Goal: Task Accomplishment & Management: Manage account settings

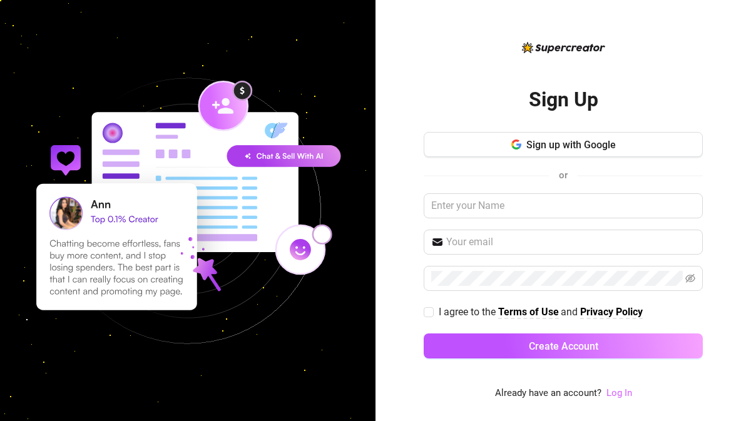
click at [607, 392] on link "Log In" at bounding box center [619, 392] width 26 height 11
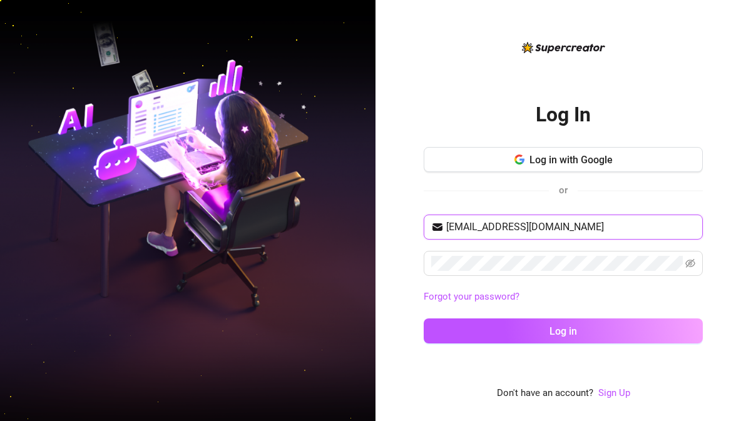
click at [581, 229] on input "[EMAIL_ADDRESS][DOMAIN_NAME]" at bounding box center [570, 227] width 249 height 15
drag, startPoint x: 663, startPoint y: 226, endPoint x: 437, endPoint y: 229, distance: 226.5
click at [437, 229] on span "[EMAIL_ADDRESS][DOMAIN_NAME]" at bounding box center [563, 227] width 279 height 25
paste input "maurincj2723"
type input "[EMAIL_ADDRESS][DOMAIN_NAME]"
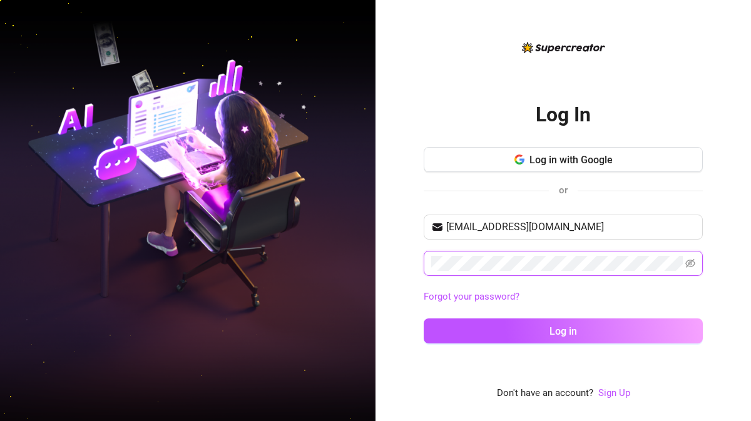
click at [417, 260] on div "Log In Log in with Google or [EMAIL_ADDRESS][DOMAIN_NAME] Forgot your password?…" at bounding box center [562, 210] width 375 height 421
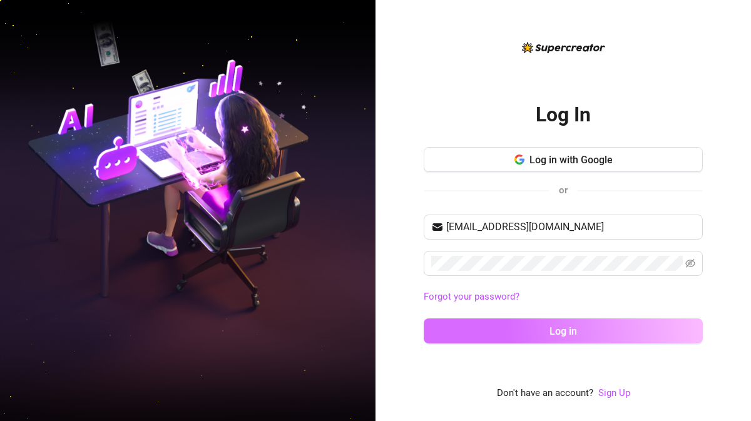
click at [550, 327] on span "Log in" at bounding box center [563, 331] width 28 height 12
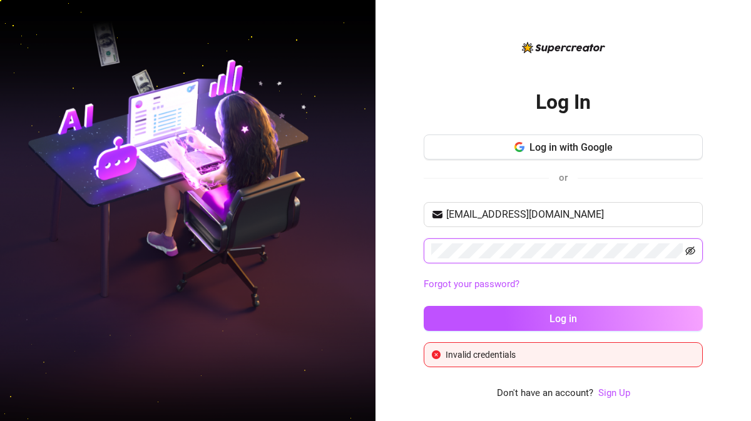
click at [687, 250] on icon "eye-invisible" at bounding box center [690, 251] width 10 height 10
click at [577, 217] on input "[EMAIL_ADDRESS][DOMAIN_NAME]" at bounding box center [570, 214] width 249 height 15
click at [429, 252] on span at bounding box center [563, 250] width 279 height 25
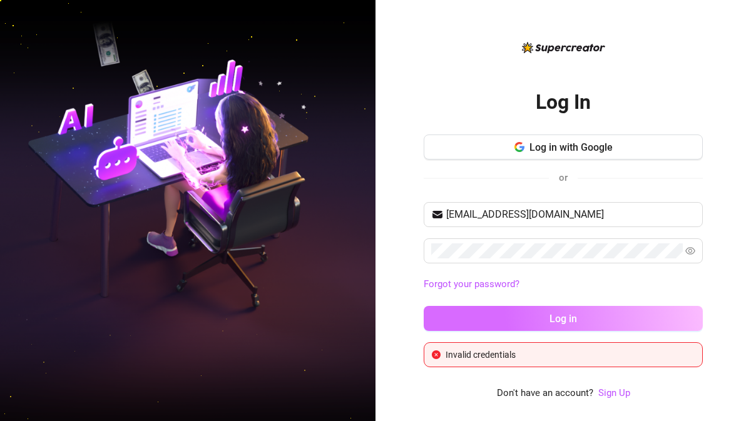
click at [537, 315] on button "Log in" at bounding box center [563, 318] width 279 height 25
click at [562, 318] on span "Log in" at bounding box center [563, 319] width 28 height 12
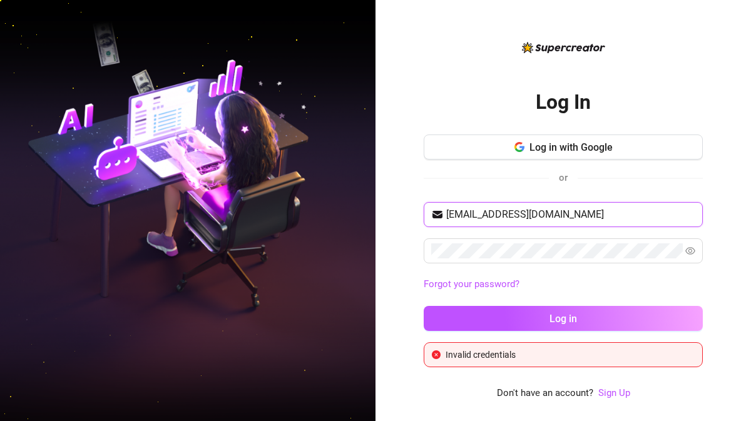
click at [562, 216] on input "[EMAIL_ADDRESS][DOMAIN_NAME]" at bounding box center [570, 214] width 249 height 15
click at [509, 215] on input "[EMAIL_ADDRESS][DOMAIN_NAME]" at bounding box center [570, 214] width 249 height 15
click at [559, 260] on span at bounding box center [563, 250] width 279 height 25
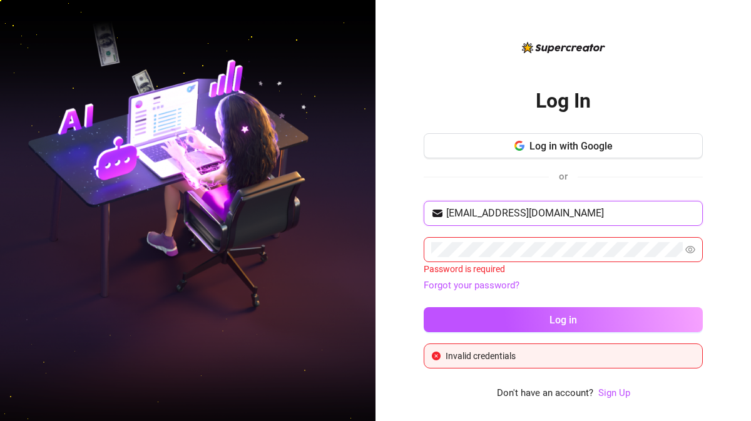
click at [601, 216] on input "[EMAIL_ADDRESS][DOMAIN_NAME]" at bounding box center [570, 213] width 249 height 15
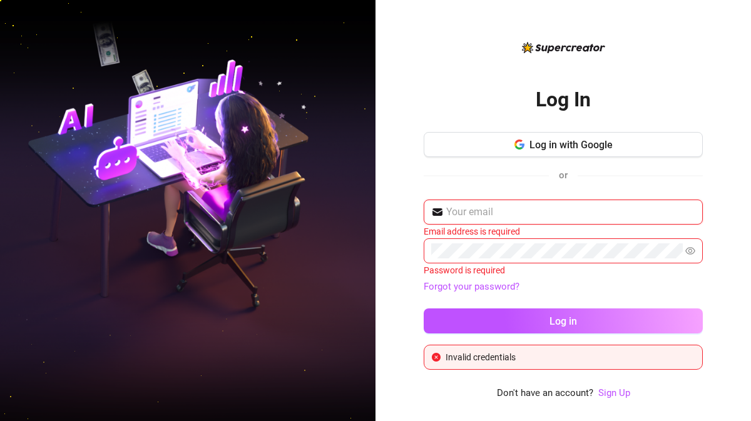
type input "[EMAIL_ADDRESS][DOMAIN_NAME]"
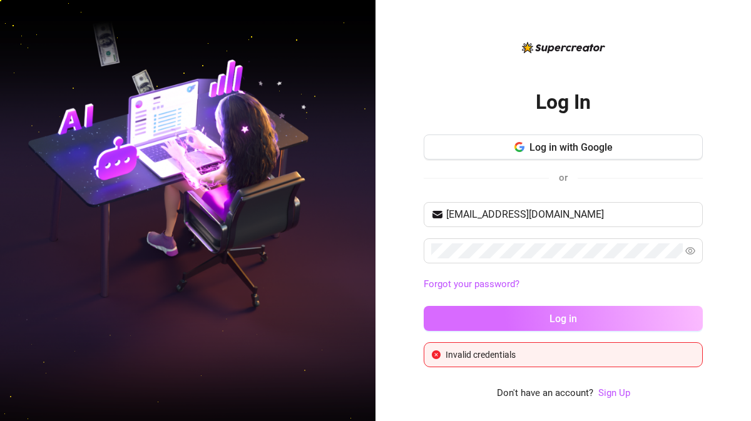
click at [553, 320] on span "Log in" at bounding box center [563, 319] width 28 height 12
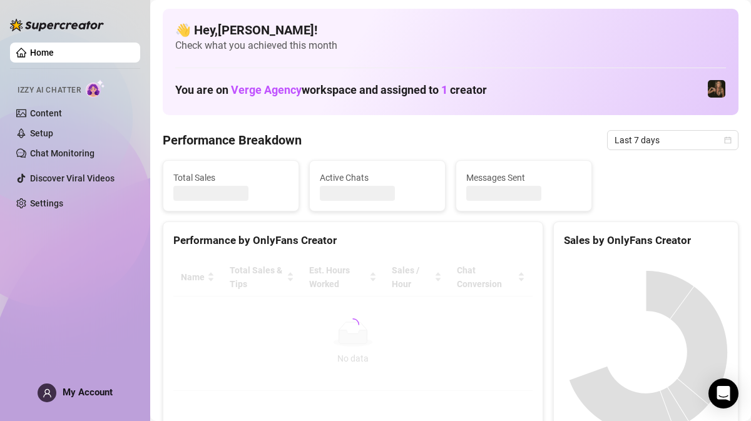
click at [72, 390] on span "My Account" at bounding box center [88, 392] width 50 height 11
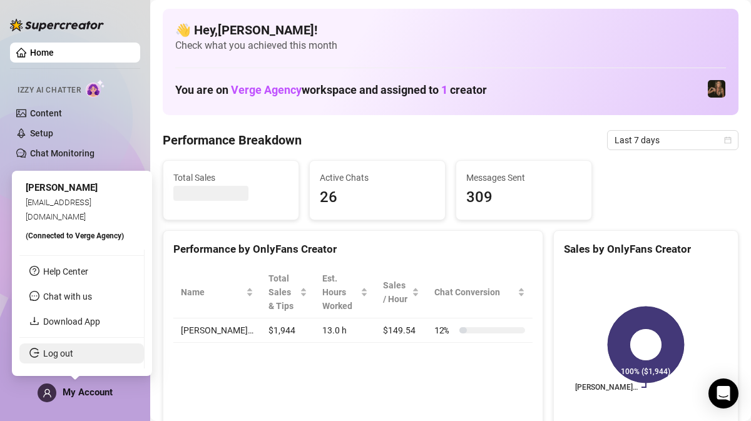
click at [56, 353] on link "Log out" at bounding box center [58, 353] width 30 height 10
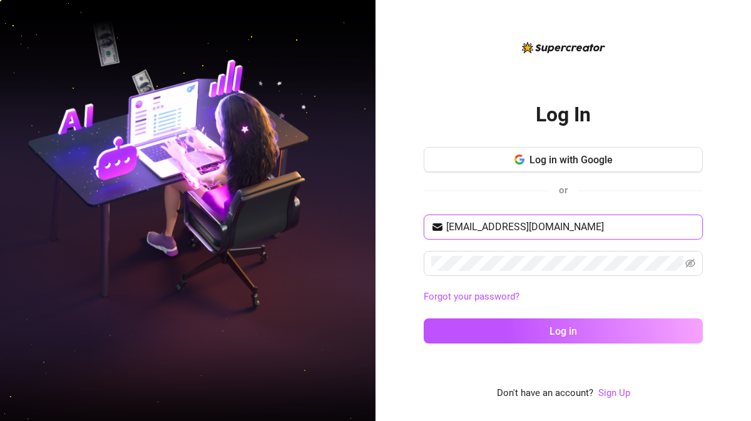
click at [565, 228] on input "[EMAIL_ADDRESS][DOMAIN_NAME]" at bounding box center [570, 227] width 249 height 15
click at [583, 228] on input "[EMAIL_ADDRESS][DOMAIN_NAME]" at bounding box center [570, 227] width 249 height 15
paste input "cj@vergeagency.co"
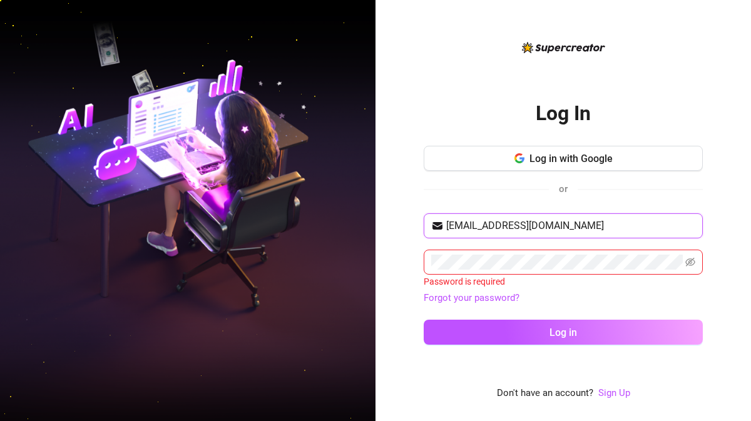
click at [584, 227] on input "cj@vergeagency.co" at bounding box center [570, 225] width 249 height 15
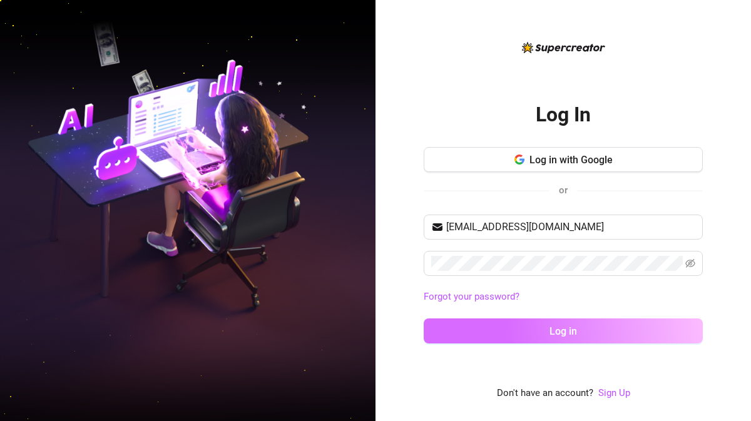
click at [568, 331] on span "Log in" at bounding box center [563, 331] width 28 height 12
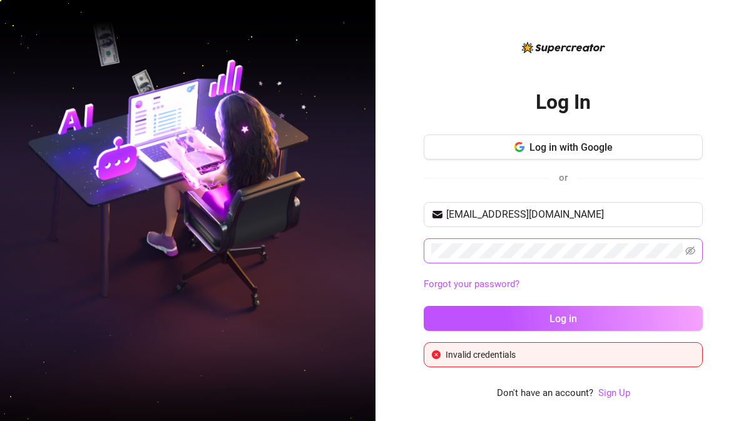
click at [695, 250] on span at bounding box center [563, 250] width 279 height 25
click at [692, 250] on icon "eye-invisible" at bounding box center [690, 251] width 10 height 10
click at [549, 215] on input "cj@vergeagency.co" at bounding box center [570, 214] width 249 height 15
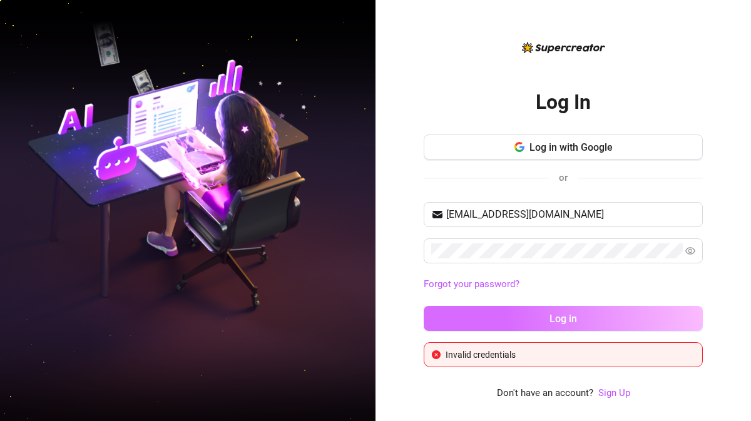
click at [577, 319] on button "Log in" at bounding box center [563, 318] width 279 height 25
click at [492, 321] on button "Log in" at bounding box center [563, 318] width 279 height 25
click at [528, 317] on button "Log in" at bounding box center [563, 318] width 279 height 25
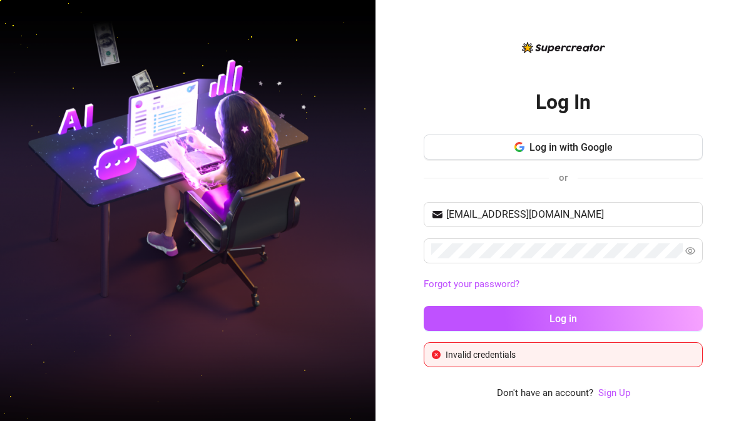
click at [683, 69] on div "Log In Log in with Google or cj@vergeagency.co Forgot your password? Log in Inv…" at bounding box center [563, 220] width 279 height 361
click at [614, 68] on div "Log In Log in with Google or cj@vergeagency.co Forgot your password? Log in Inv…" at bounding box center [563, 220] width 279 height 361
click at [479, 34] on div "Log In Log in with Google or cj@vergeagency.co Forgot your password? Log in Inv…" at bounding box center [562, 210] width 375 height 421
click at [545, 217] on input "cj@vergeagency.co" at bounding box center [570, 214] width 249 height 15
click at [447, 215] on input "cj@vergeagency.co" at bounding box center [570, 214] width 249 height 15
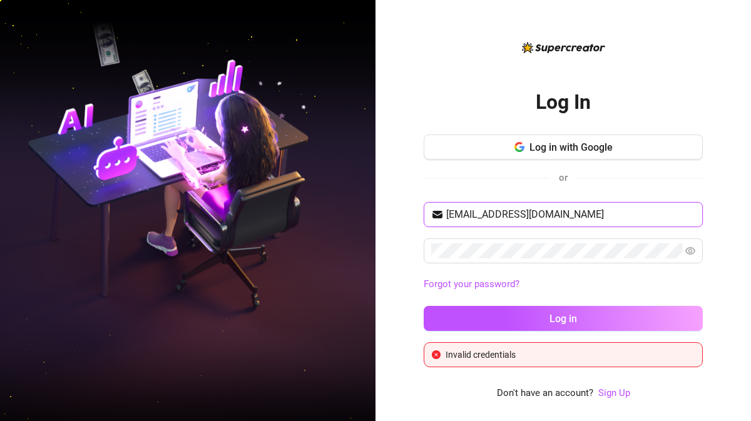
click at [536, 217] on input "cj@vergeagency.co" at bounding box center [570, 214] width 249 height 15
click at [549, 214] on input "cj@vergeagency.co" at bounding box center [570, 214] width 249 height 15
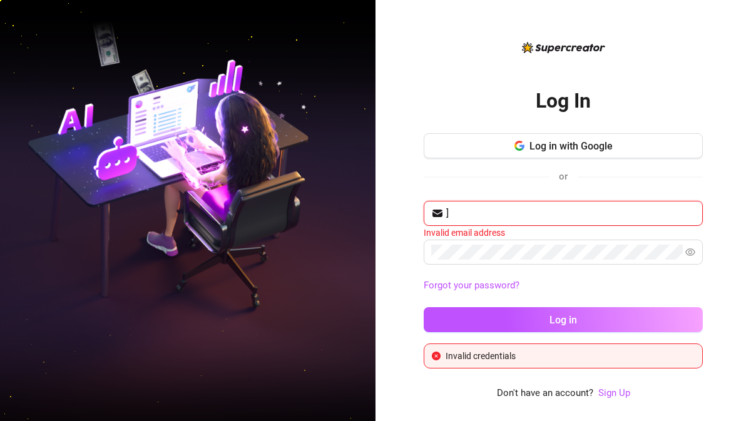
type input "]"
paste input "[EMAIL_ADDRESS][DOMAIN_NAME]"
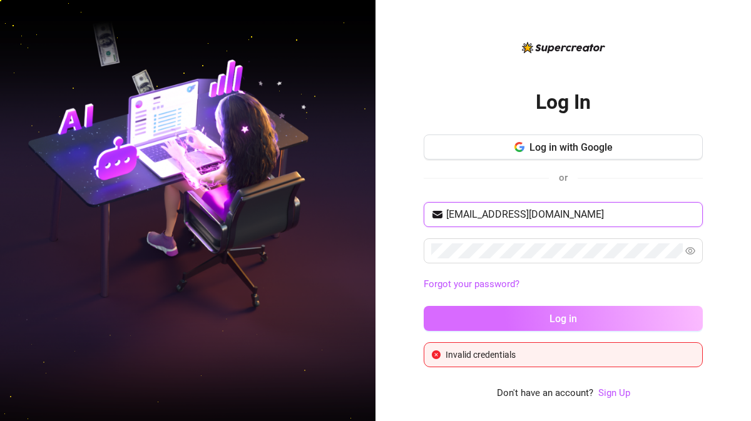
type input "[EMAIL_ADDRESS][DOMAIN_NAME]"
click at [482, 315] on button "Log in" at bounding box center [563, 318] width 279 height 25
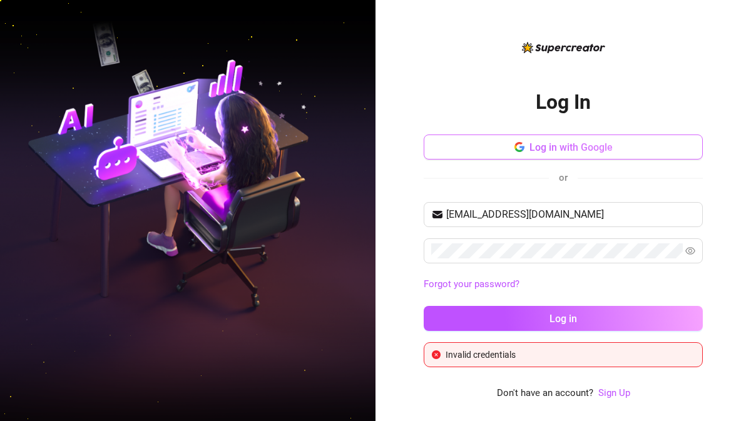
click at [570, 142] on span "Log in with Google" at bounding box center [570, 147] width 83 height 12
